Goal: Task Accomplishment & Management: Use online tool/utility

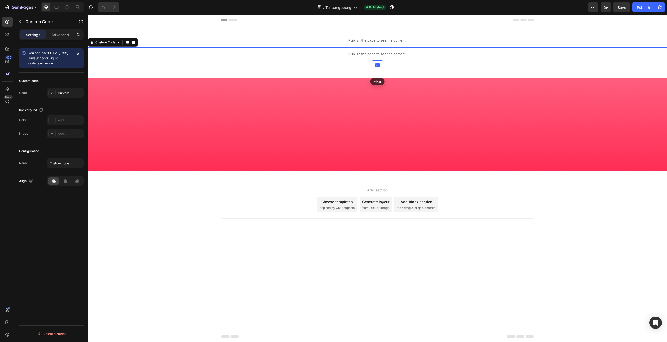
click at [370, 56] on p "Publish the page to see the content." at bounding box center [377, 54] width 569 height 5
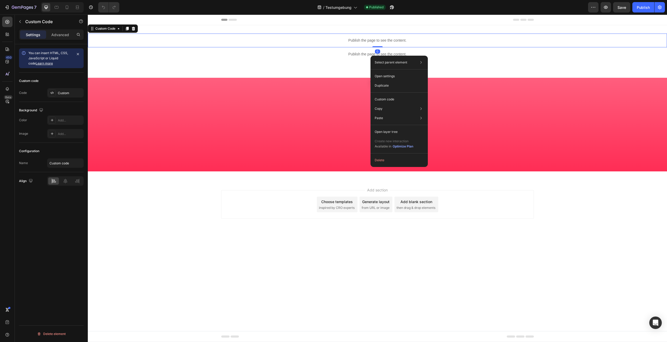
drag, startPoint x: 354, startPoint y: 42, endPoint x: 472, endPoint y: 87, distance: 126.0
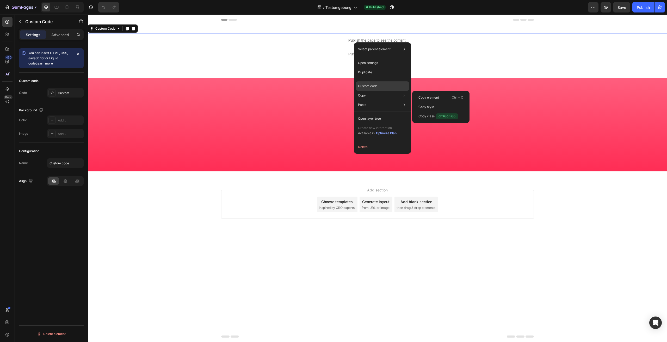
click at [381, 100] on div "Custom code" at bounding box center [382, 104] width 53 height 9
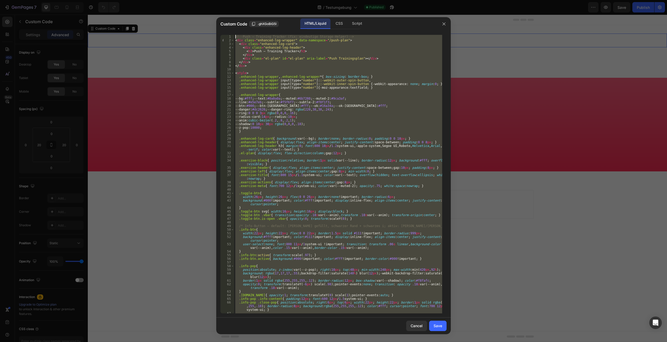
drag, startPoint x: 263, startPoint y: 310, endPoint x: 174, endPoint y: -22, distance: 344.1
click at [234, 35] on div "<!-- Push — Training Tracker (fix: eindeutige Storage-Helper) --> < div class =…" at bounding box center [338, 174] width 208 height 279
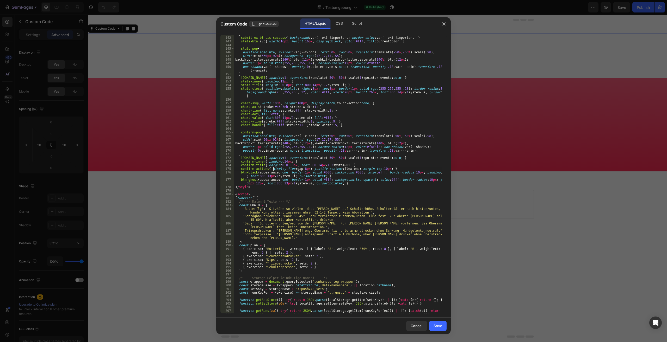
drag, startPoint x: 274, startPoint y: 298, endPoint x: 271, endPoint y: 297, distance: 3.3
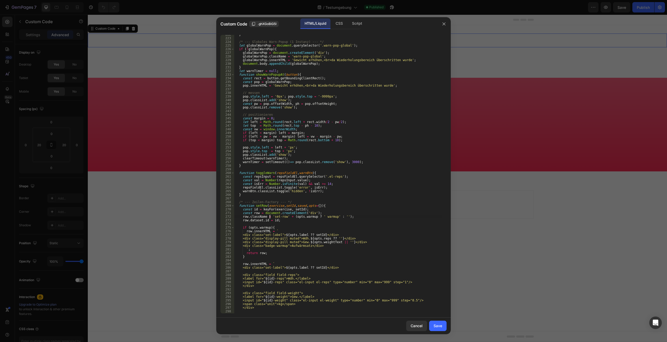
drag, startPoint x: 269, startPoint y: 298, endPoint x: 269, endPoint y: 292, distance: 5.5
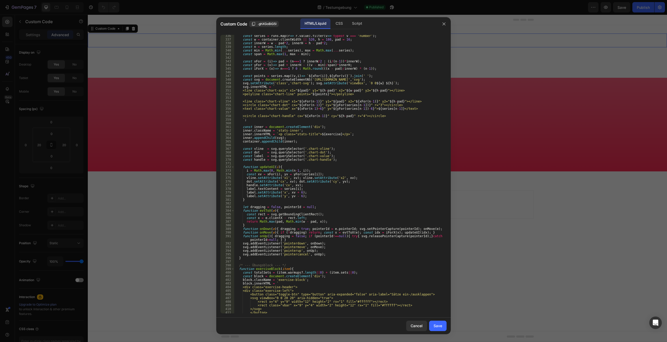
type textarea "</svg>"
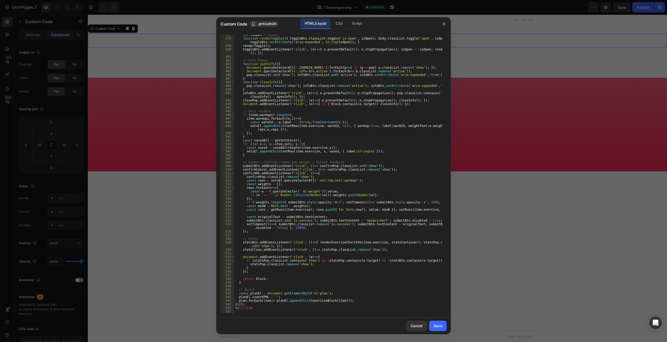
scroll to position [1865, 0]
click at [264, 314] on div "</svg> 477 478 479 480 481 482 483 484 485 486 487 488 489 490 491 492 493 494 …" at bounding box center [333, 174] width 234 height 287
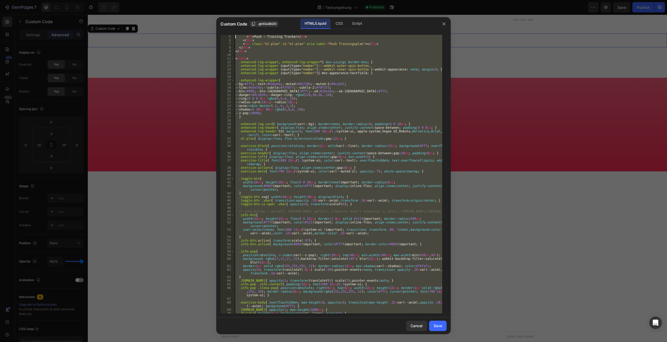
scroll to position [0, 0]
drag, startPoint x: 251, startPoint y: 314, endPoint x: 213, endPoint y: -22, distance: 337.8
click at [234, 35] on div "< h3 > Push — Training Tracker </ h3 > </ div > < div class = "el-plan" id = "e…" at bounding box center [338, 174] width 208 height 279
type textarea "<!-- Push — Training Tracker (fix: eindeutige Storage-Helper) --> <div class="e…"
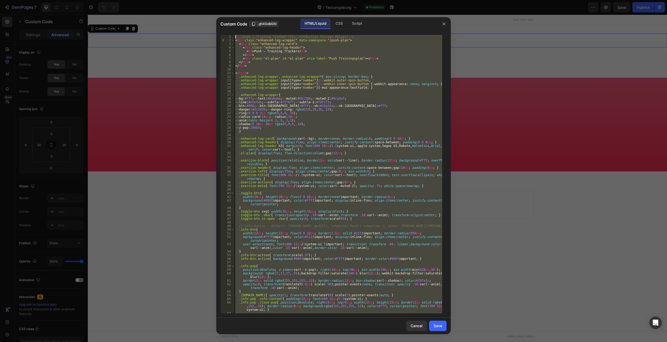
paste textarea
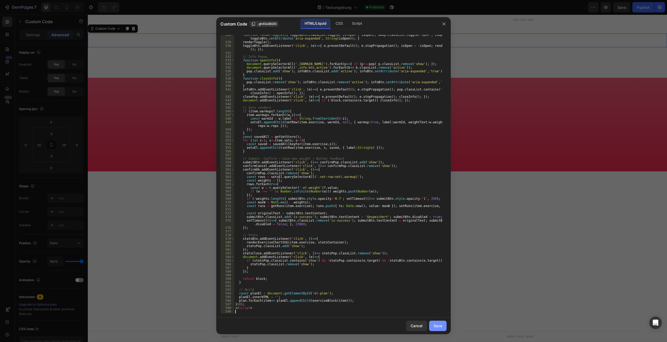
click at [436, 326] on div "Save" at bounding box center [437, 325] width 9 height 5
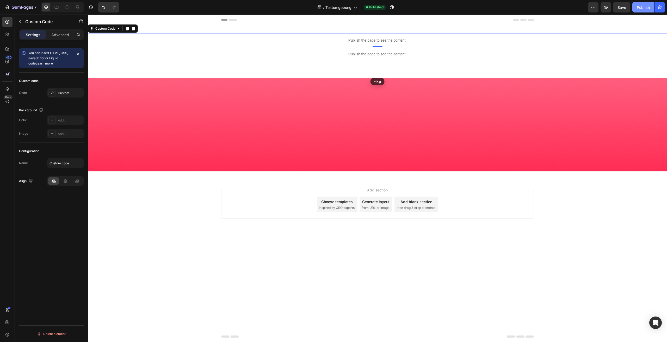
click at [641, 10] on div "Publish" at bounding box center [642, 7] width 13 height 5
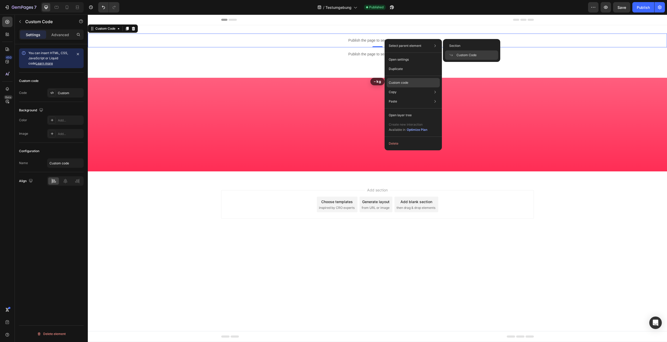
click at [407, 80] on p "Custom code" at bounding box center [399, 82] width 20 height 5
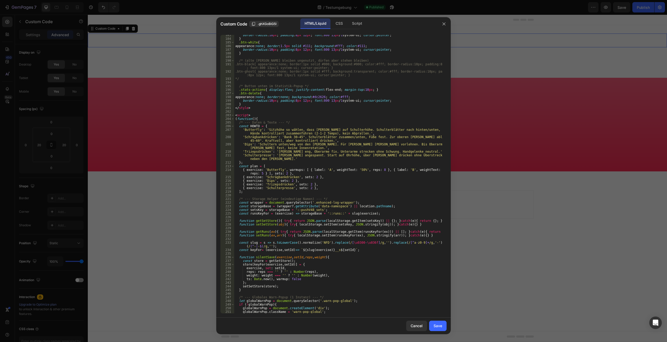
drag, startPoint x: 285, startPoint y: 273, endPoint x: 282, endPoint y: 277, distance: 4.4
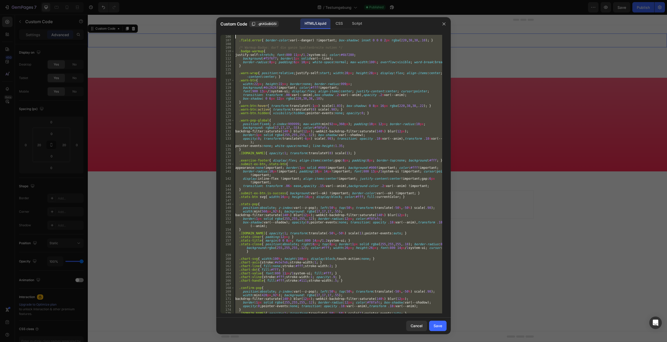
scroll to position [0, 0]
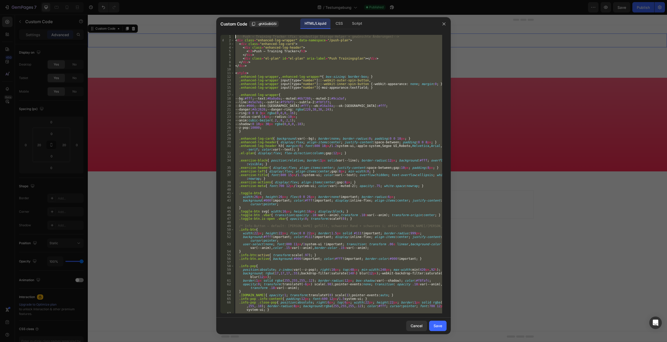
drag, startPoint x: 258, startPoint y: 311, endPoint x: 206, endPoint y: -22, distance: 336.9
click at [234, 35] on div "<!-- Push — Training Tracker (fix: eindeutige Storage-Helper + gewünschte Änder…" at bounding box center [338, 174] width 208 height 279
type textarea "<!-- Push — Training Tracker (fix: eindeutige Storage-Helper + gewünschte Änder…"
paste textarea
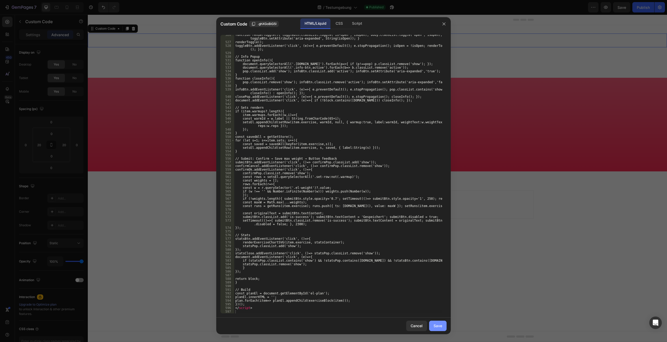
click at [443, 329] on button "Save" at bounding box center [437, 326] width 17 height 10
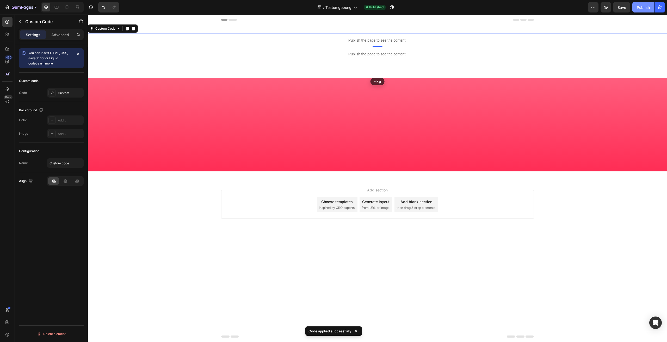
click at [648, 9] on div "Publish" at bounding box center [642, 7] width 13 height 5
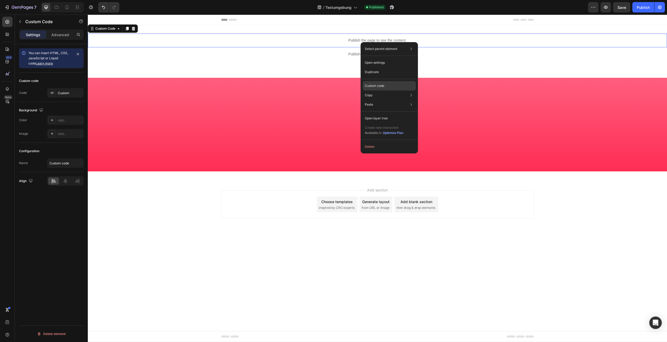
click at [376, 100] on div "Custom code" at bounding box center [389, 104] width 53 height 9
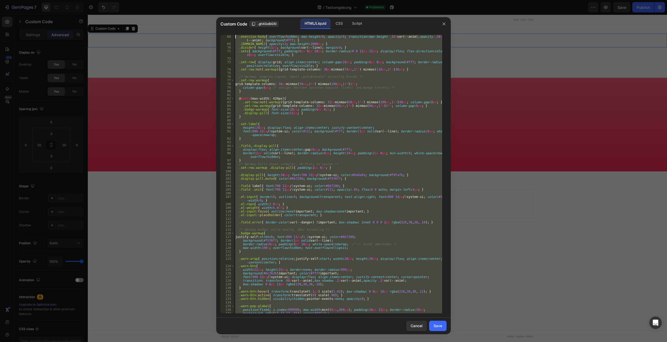
scroll to position [0, 0]
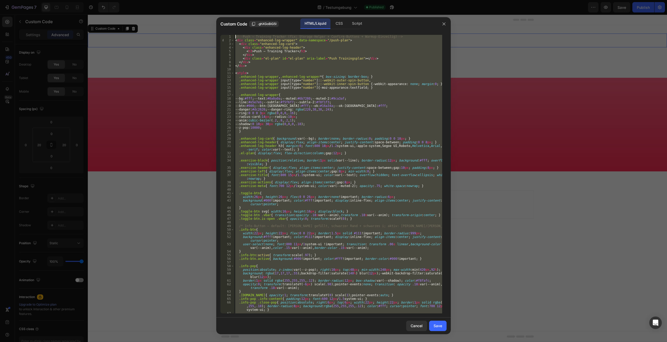
drag, startPoint x: 255, startPoint y: 312, endPoint x: 180, endPoint y: -22, distance: 342.4
click at [234, 35] on div "<!-- Push — Training Tracker (fix: Storage-Helper + Confirm-Buttons + Warmup-Ei…" at bounding box center [338, 174] width 208 height 279
type textarea "<!-- Push — Training Tracker (fix: Storage-Helper + Confirm-Buttons + Warmup-Ei…"
paste textarea
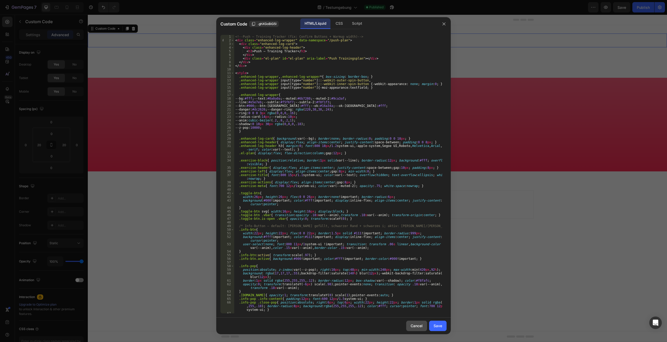
click at [419, 324] on div "Cancel" at bounding box center [416, 325] width 12 height 5
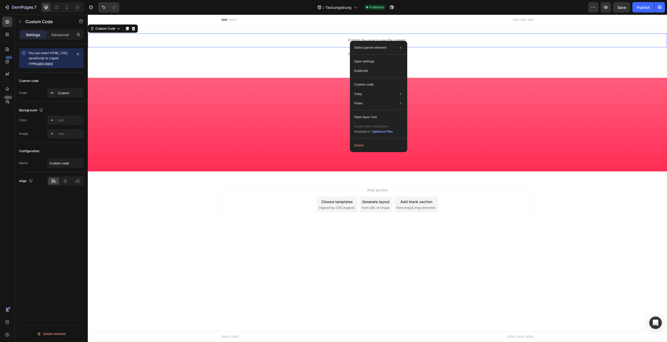
click at [368, 80] on div "Select parent element Section Custom Code Open settings Duplicate Custom code C…" at bounding box center [378, 96] width 57 height 111
click at [368, 83] on p "Custom code" at bounding box center [364, 84] width 20 height 5
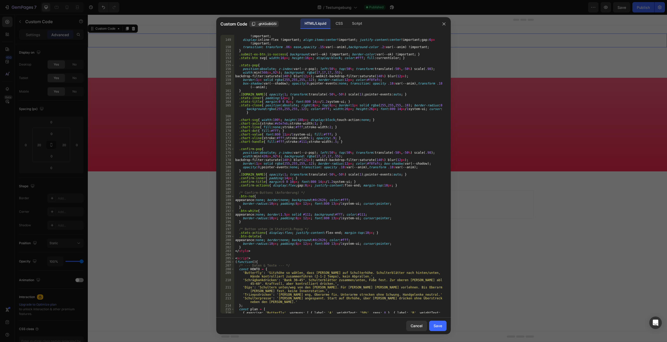
scroll to position [606, 0]
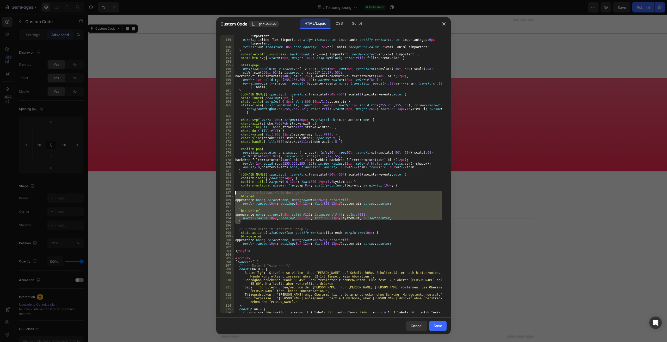
drag, startPoint x: 252, startPoint y: 222, endPoint x: 233, endPoint y: 193, distance: 34.7
click at [234, 193] on div "border-radius : 10 px !important ; padding : 10 px 14 px !important ; font : 80…" at bounding box center [338, 174] width 208 height 279
type textarea "/* Confirm-Buttons (Anforderung) */ .btn-red{"
paste textarea
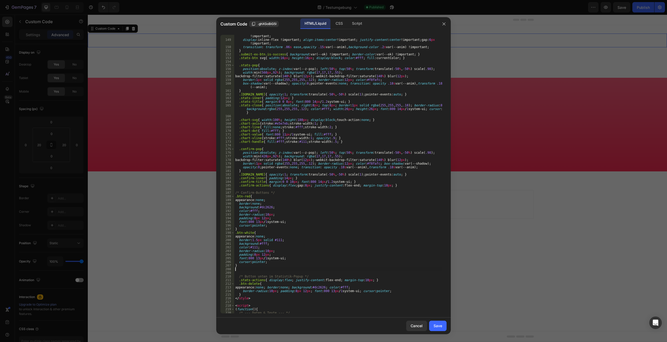
click at [342, 271] on div "border-radius : 10 px !important ; padding : 10 px 14 px !important ; font : 80…" at bounding box center [338, 176] width 208 height 290
click at [273, 273] on div "border-radius : 10 px !important ; padding : 10 px 14 px !important ; font : 80…" at bounding box center [338, 176] width 208 height 290
click at [272, 271] on div "border-radius : 10 px !important ; padding : 10 px 14 px !important ; font : 80…" at bounding box center [338, 176] width 208 height 290
click at [314, 246] on div "border-radius : 10 px !important ; padding : 10 px 14 px !important ; font : 80…" at bounding box center [338, 177] width 208 height 293
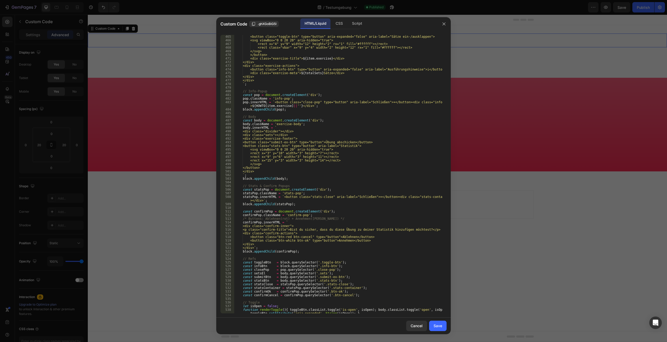
scroll to position [1801, 0]
click at [261, 247] on div "<div class="exercise-left"> <button class="toggle-btn" type="button" aria-expan…" at bounding box center [338, 176] width 208 height 290
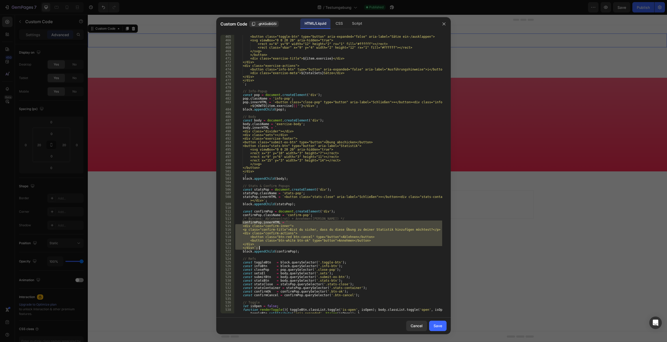
drag, startPoint x: 242, startPoint y: 222, endPoint x: 269, endPoint y: 248, distance: 37.6
click at [269, 248] on div "<div class="exercise-left"> <button class="toggle-btn" type="button" aria-expan…" at bounding box center [338, 176] width 208 height 290
type textarea "</div> </div>`;"
paste textarea
drag, startPoint x: 256, startPoint y: 249, endPoint x: 236, endPoint y: 223, distance: 32.7
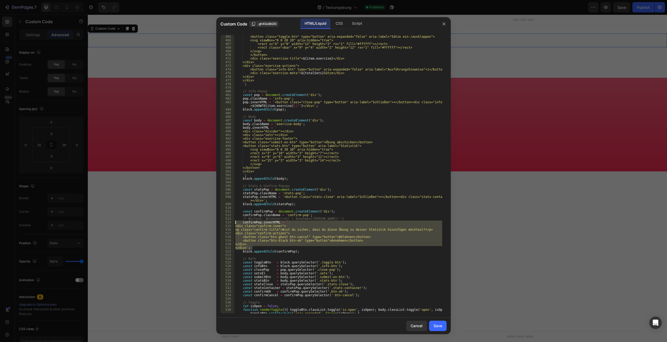
click at [236, 223] on div "<div class="exercise-left"> <button class="toggle-btn" type="button" aria-expan…" at bounding box center [338, 176] width 208 height 290
type textarea "confirmPop.innerHTML = ` <div class="confirm-inner">"
paste textarea
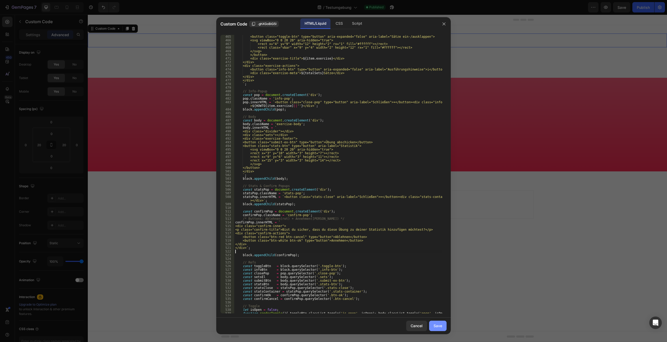
type textarea "</div>`;"
click at [433, 325] on button "Save" at bounding box center [437, 326] width 17 height 10
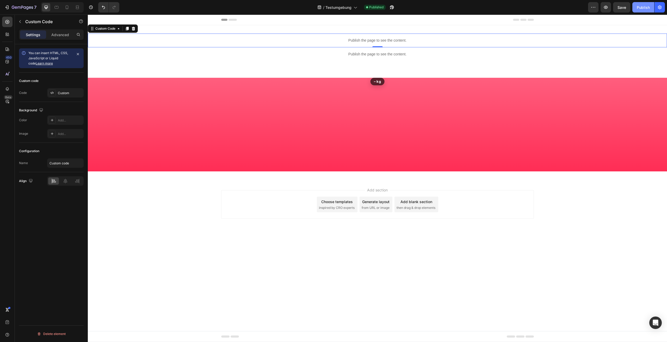
click at [647, 8] on div "Publish" at bounding box center [642, 7] width 13 height 5
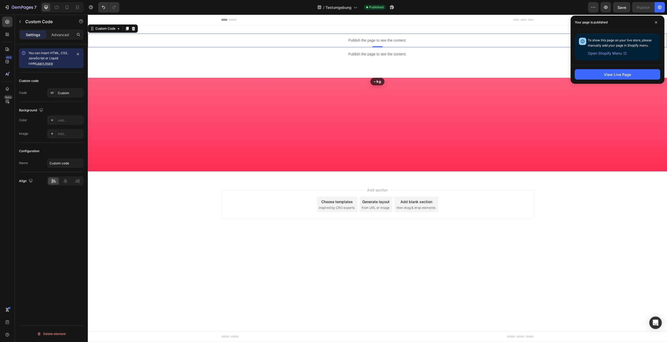
click at [98, 6] on div at bounding box center [107, 7] width 23 height 10
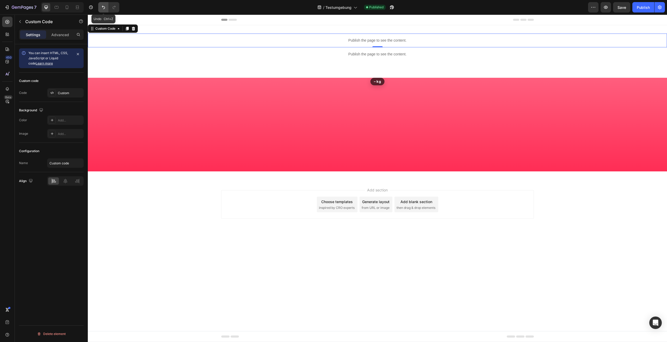
click at [102, 7] on icon "Undo/Redo" at bounding box center [103, 7] width 5 height 5
click at [641, 12] on button "Publish" at bounding box center [643, 7] width 22 height 10
